Goal: Information Seeking & Learning: Find contact information

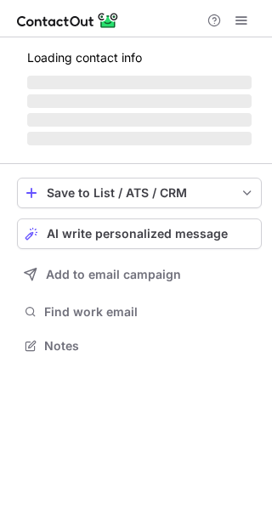
scroll to position [344, 272]
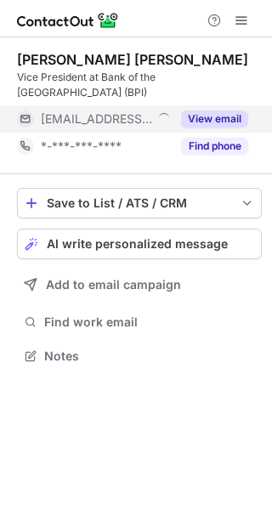
click at [217, 121] on button "View email" at bounding box center [214, 119] width 67 height 17
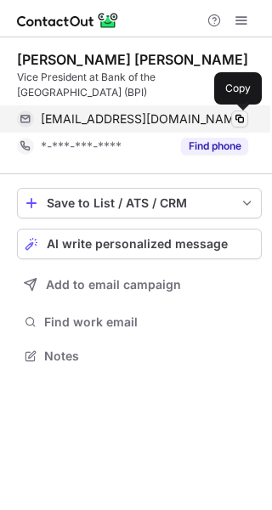
click at [241, 118] on span at bounding box center [240, 119] width 14 height 14
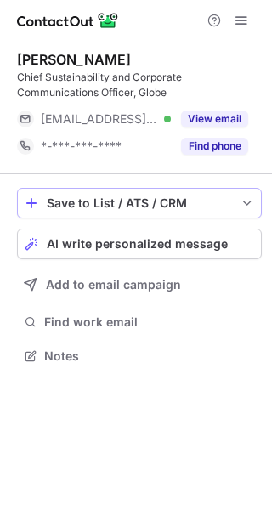
scroll to position [344, 272]
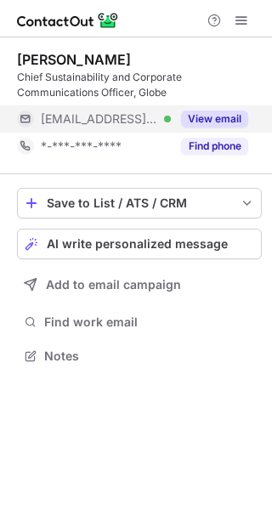
click at [234, 111] on button "View email" at bounding box center [214, 119] width 67 height 17
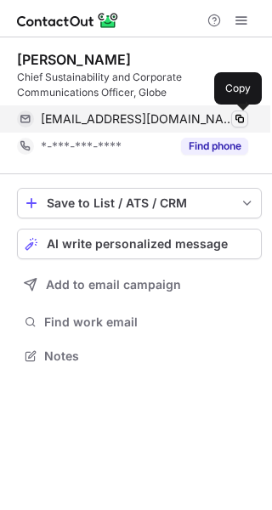
click at [237, 116] on span at bounding box center [240, 119] width 14 height 14
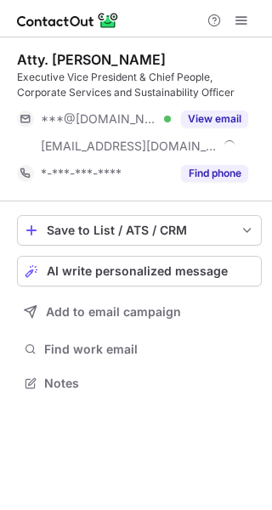
scroll to position [371, 272]
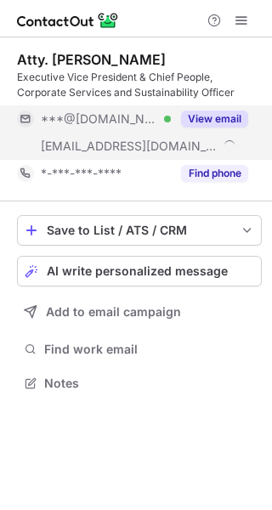
click at [233, 120] on button "View email" at bounding box center [214, 119] width 67 height 17
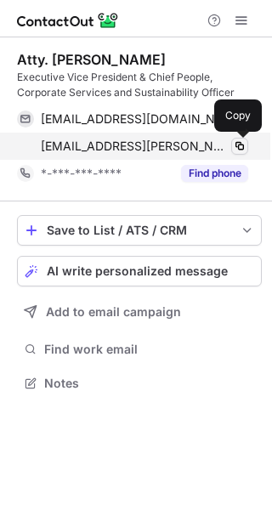
click at [236, 146] on span at bounding box center [240, 146] width 14 height 14
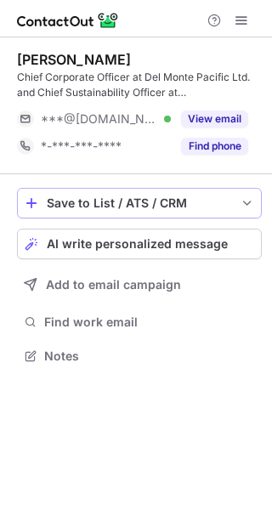
scroll to position [344, 272]
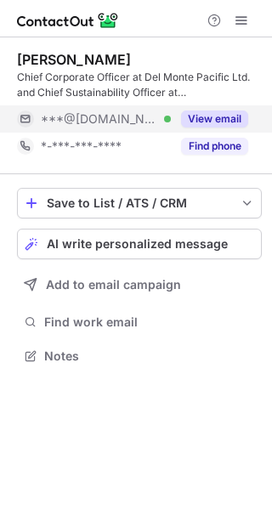
click at [227, 121] on button "View email" at bounding box center [214, 119] width 67 height 17
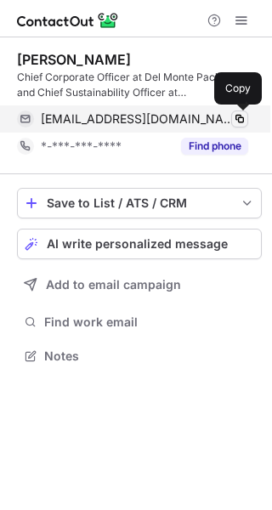
click at [241, 118] on span at bounding box center [240, 119] width 14 height 14
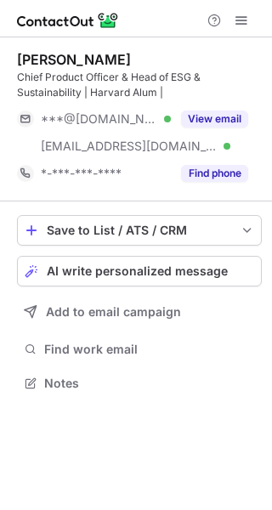
scroll to position [371, 272]
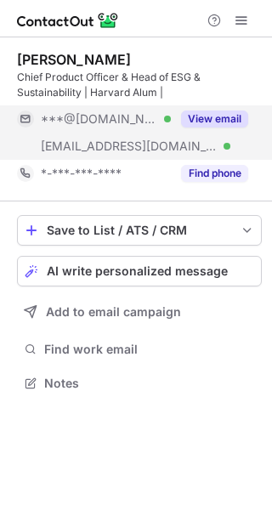
click at [230, 117] on button "View email" at bounding box center [214, 119] width 67 height 17
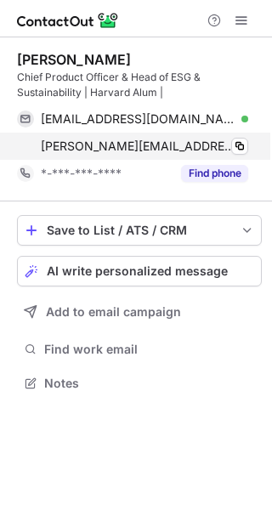
click at [248, 142] on div "[PERSON_NAME][EMAIL_ADDRESS][DOMAIN_NAME] Verified Copy" at bounding box center [132, 146] width 231 height 27
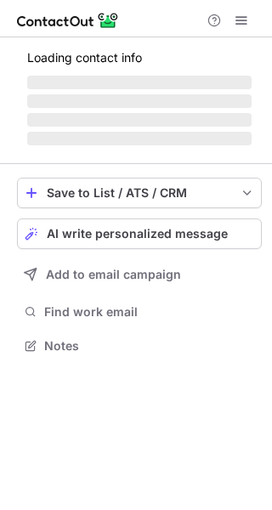
scroll to position [371, 272]
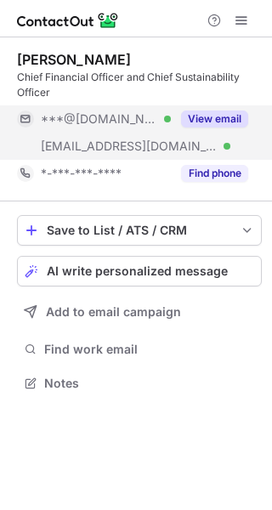
click at [211, 123] on button "View email" at bounding box center [214, 119] width 67 height 17
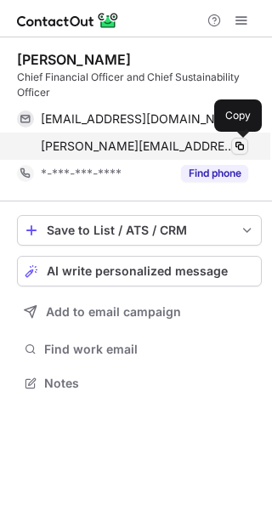
click at [243, 145] on span at bounding box center [240, 146] width 14 height 14
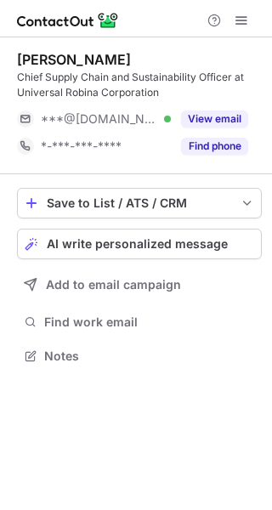
scroll to position [344, 272]
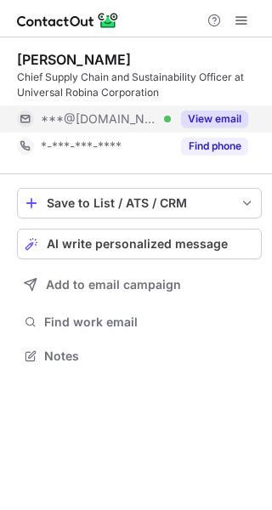
click at [196, 121] on button "View email" at bounding box center [214, 119] width 67 height 17
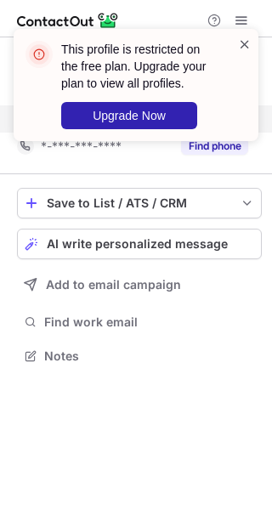
click at [246, 36] on span at bounding box center [245, 44] width 14 height 17
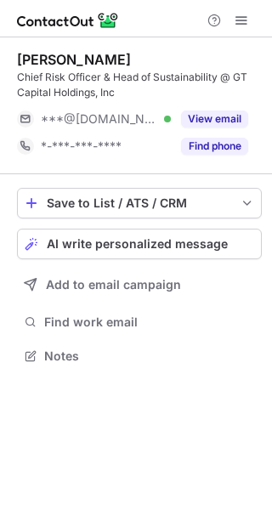
scroll to position [344, 272]
